Goal: Understand process/instructions: Learn about a topic

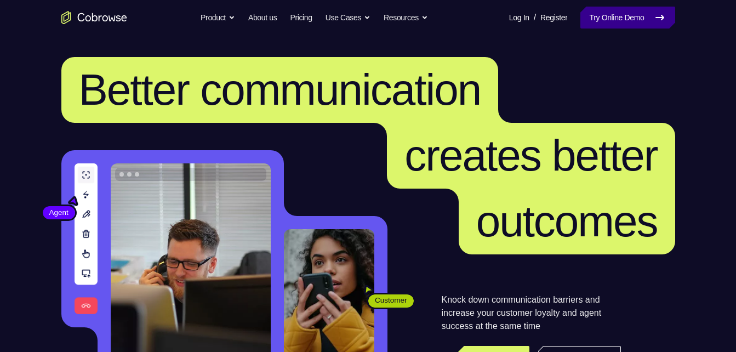
click at [628, 16] on link "Try Online Demo" at bounding box center [628, 18] width 94 height 22
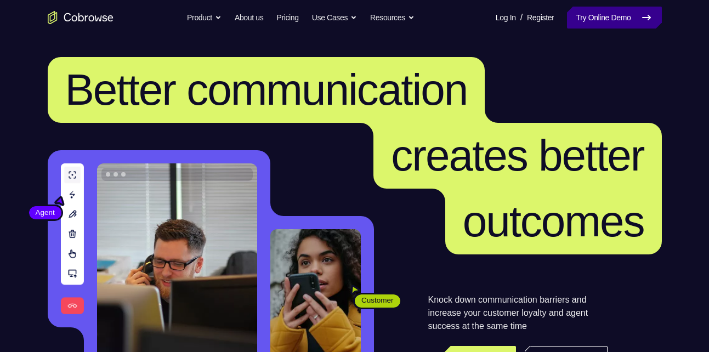
click at [593, 25] on link "Try Online Demo" at bounding box center [614, 18] width 94 height 22
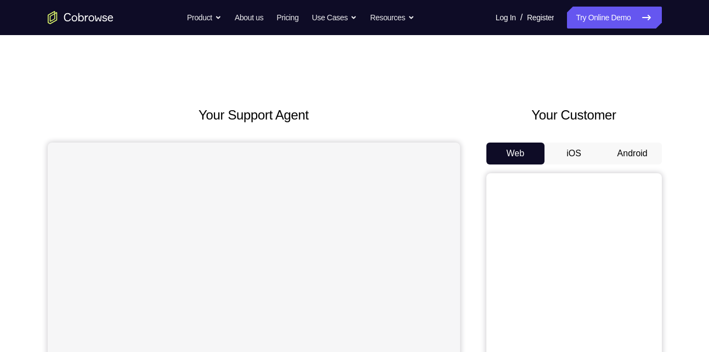
scroll to position [94, 0]
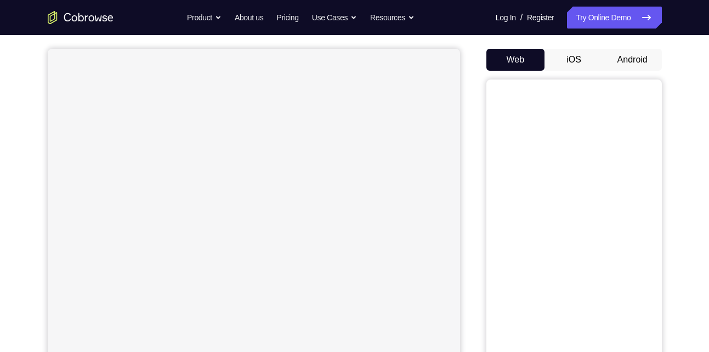
click at [626, 72] on div "Web iOS Android" at bounding box center [573, 233] width 175 height 368
click at [636, 64] on button "Android" at bounding box center [632, 60] width 59 height 22
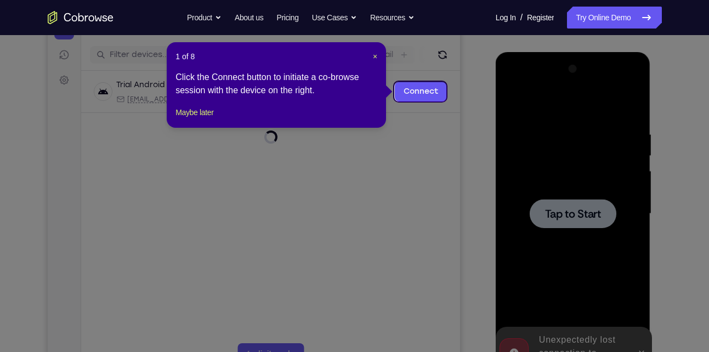
scroll to position [129, 0]
click at [373, 59] on span "×" at bounding box center [375, 57] width 4 height 9
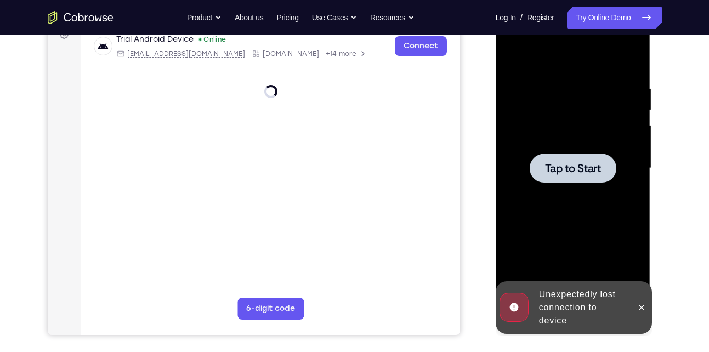
scroll to position [175, 0]
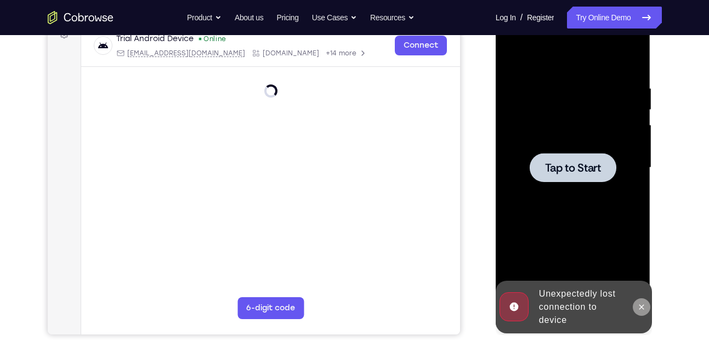
click at [647, 304] on button at bounding box center [642, 307] width 18 height 18
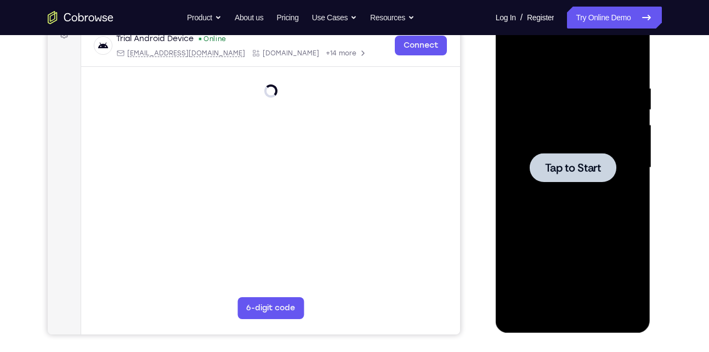
click at [582, 187] on div at bounding box center [573, 167] width 138 height 307
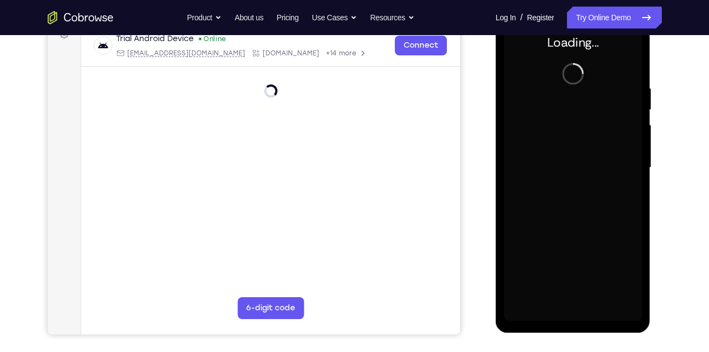
scroll to position [156, 0]
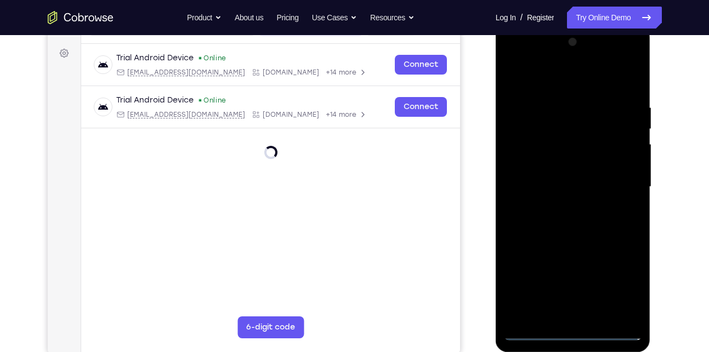
click at [576, 336] on div at bounding box center [573, 186] width 138 height 307
click at [577, 331] on div at bounding box center [573, 186] width 138 height 307
click at [576, 335] on div at bounding box center [573, 186] width 138 height 307
click at [618, 285] on div at bounding box center [573, 186] width 138 height 307
click at [625, 288] on div at bounding box center [573, 186] width 138 height 307
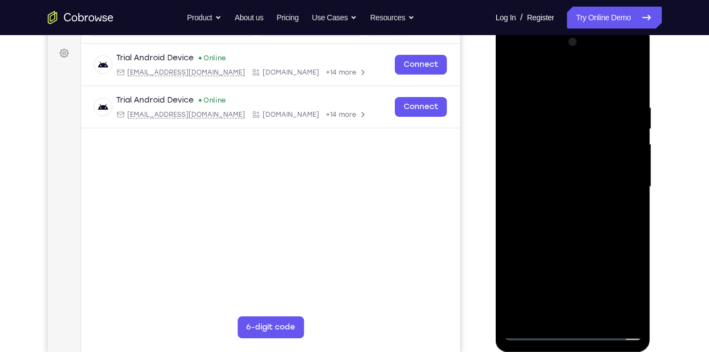
click at [625, 288] on div at bounding box center [573, 186] width 138 height 307
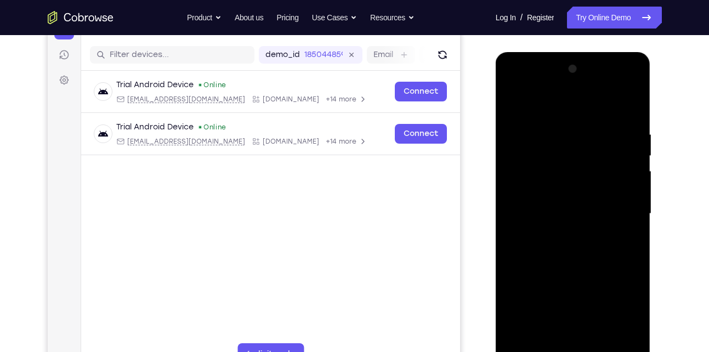
scroll to position [127, 0]
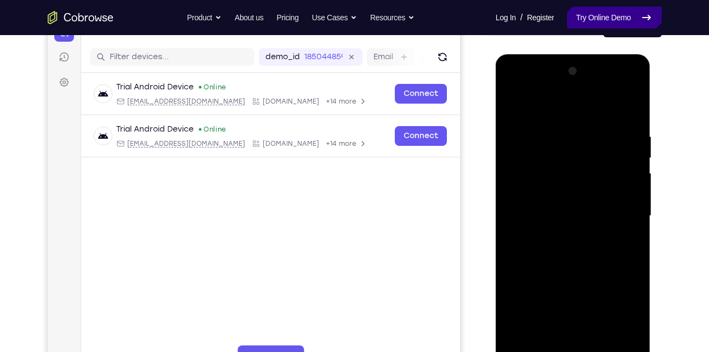
click at [598, 15] on link "Try Online Demo" at bounding box center [614, 18] width 94 height 22
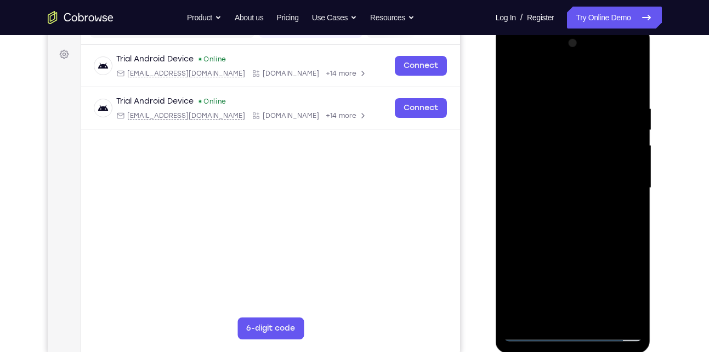
scroll to position [157, 0]
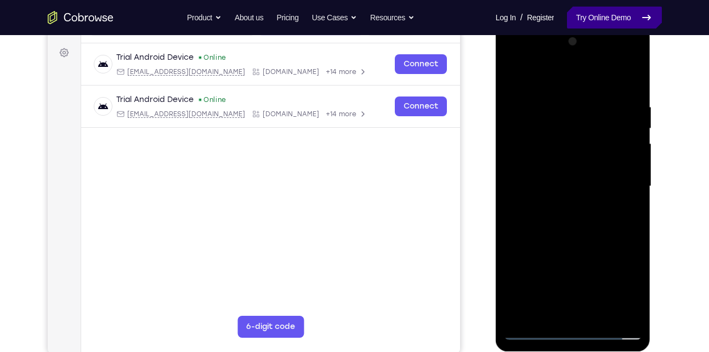
click at [605, 25] on link "Try Online Demo" at bounding box center [614, 18] width 94 height 22
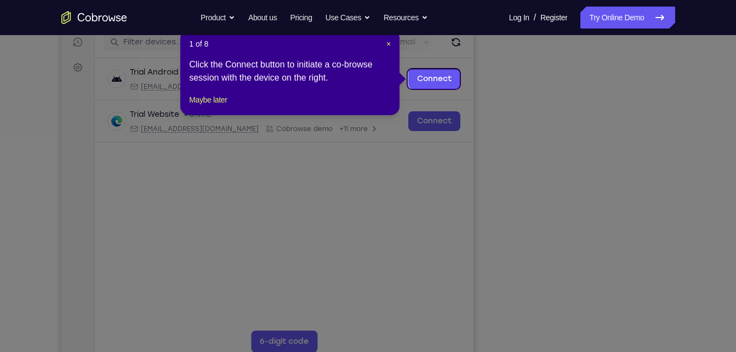
scroll to position [140, 0]
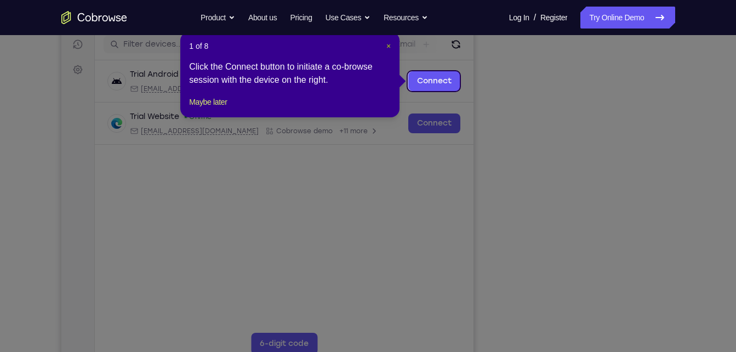
click at [386, 47] on span "×" at bounding box center [388, 46] width 4 height 9
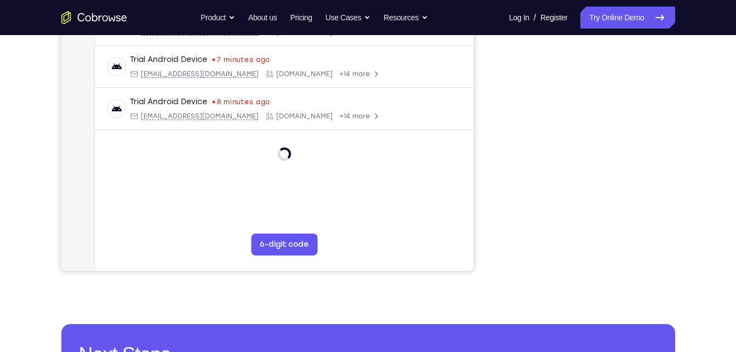
scroll to position [237, 0]
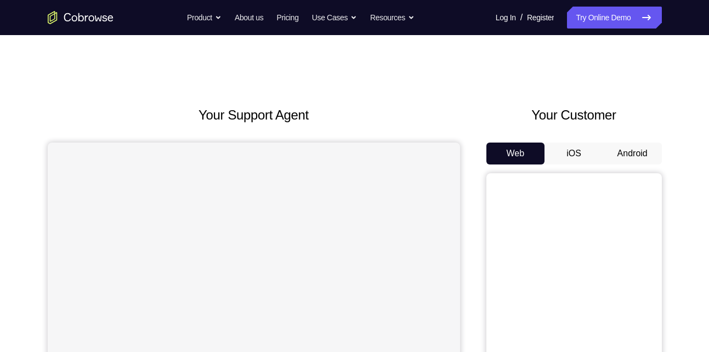
click at [642, 152] on button "Android" at bounding box center [632, 154] width 59 height 22
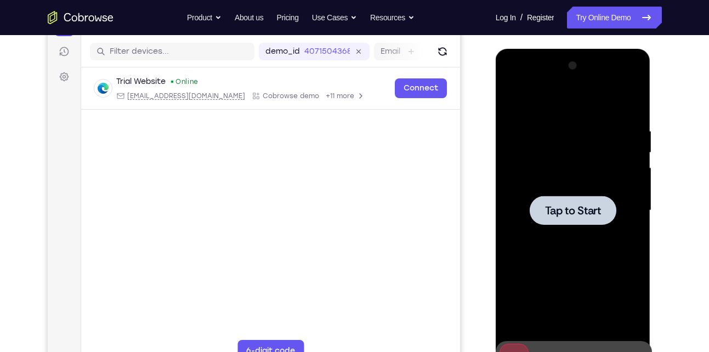
click at [555, 247] on div at bounding box center [573, 210] width 138 height 307
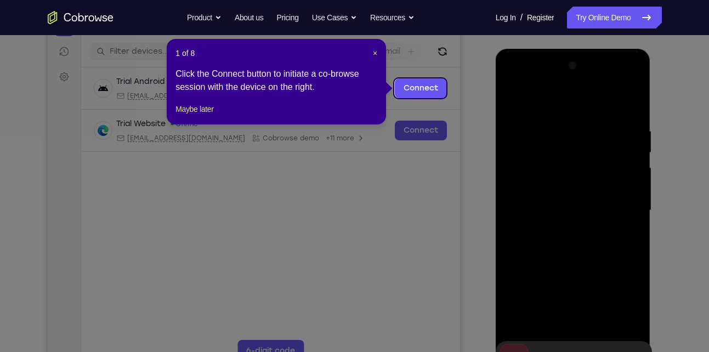
drag, startPoint x: 378, startPoint y: 50, endPoint x: 370, endPoint y: 56, distance: 10.3
click at [370, 56] on div "1 of 8 × Click the Connect button to initiate a co-browse session with the devi…" at bounding box center [276, 82] width 219 height 86
click at [370, 56] on header "1 of 8 ×" at bounding box center [276, 53] width 202 height 11
click at [374, 53] on span "×" at bounding box center [375, 53] width 4 height 9
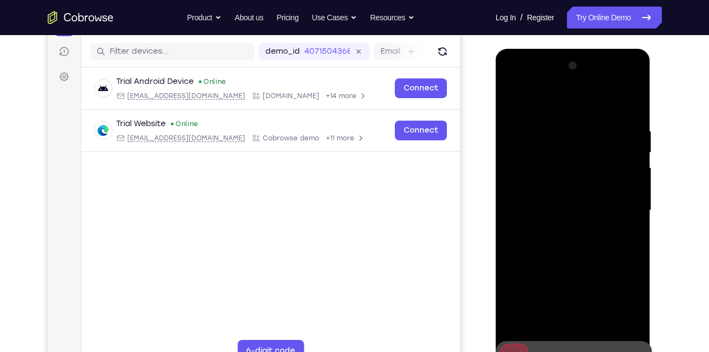
scroll to position [156, 0]
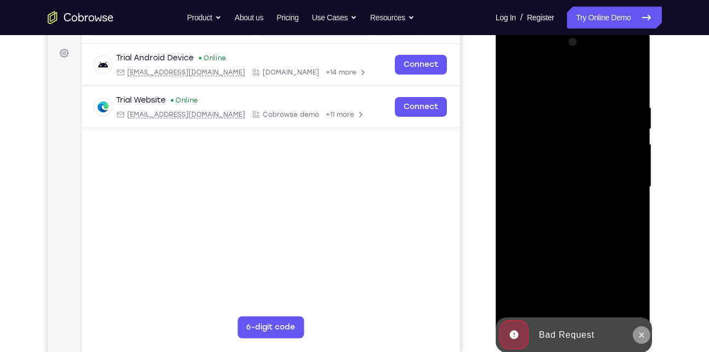
click at [642, 333] on icon at bounding box center [641, 335] width 9 height 9
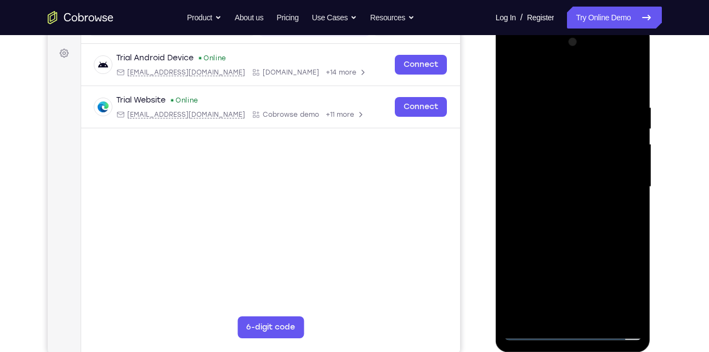
click at [576, 333] on div at bounding box center [573, 186] width 138 height 307
click at [625, 281] on div at bounding box center [573, 186] width 138 height 307
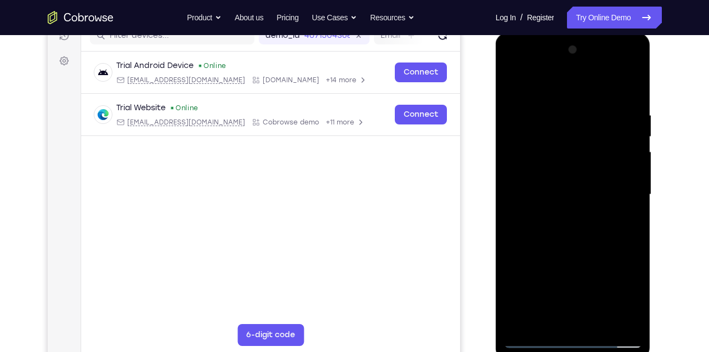
scroll to position [148, 0]
